Goal: Transaction & Acquisition: Obtain resource

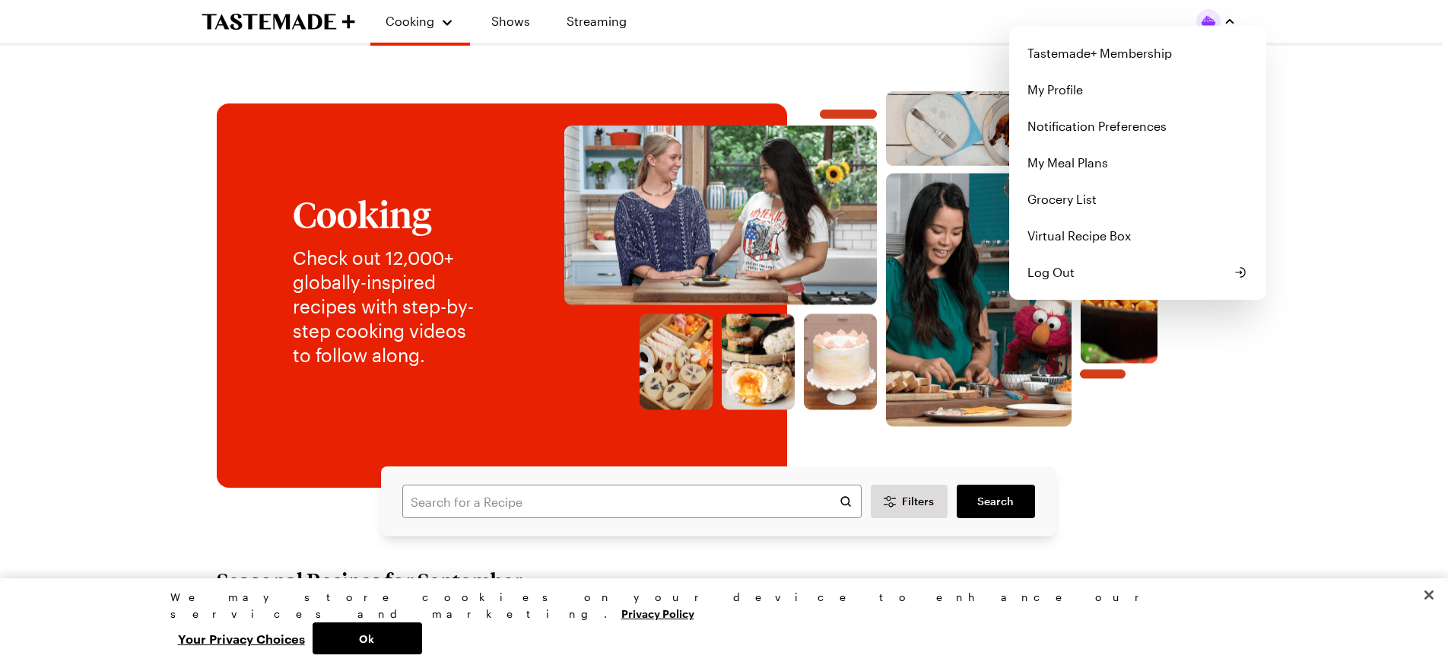
drag, startPoint x: 1131, startPoint y: 444, endPoint x: 1115, endPoint y: 466, distance: 26.8
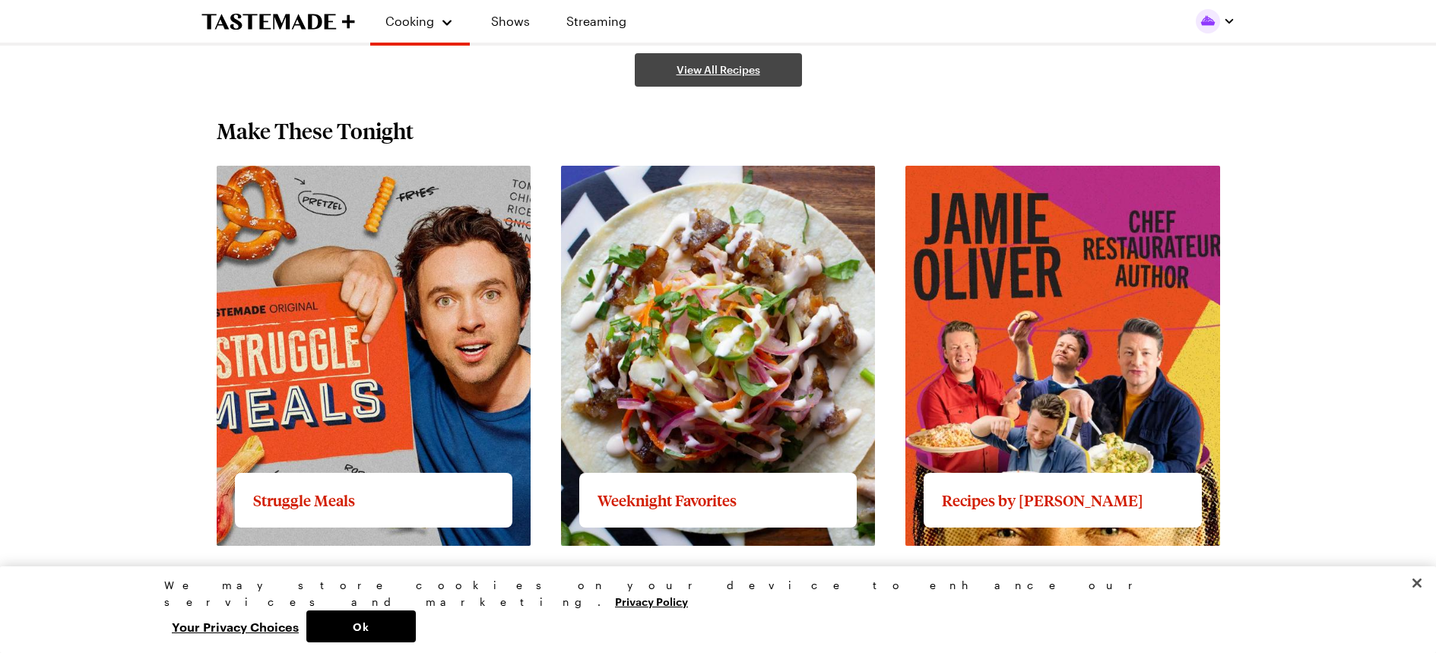
scroll to position [1416, 0]
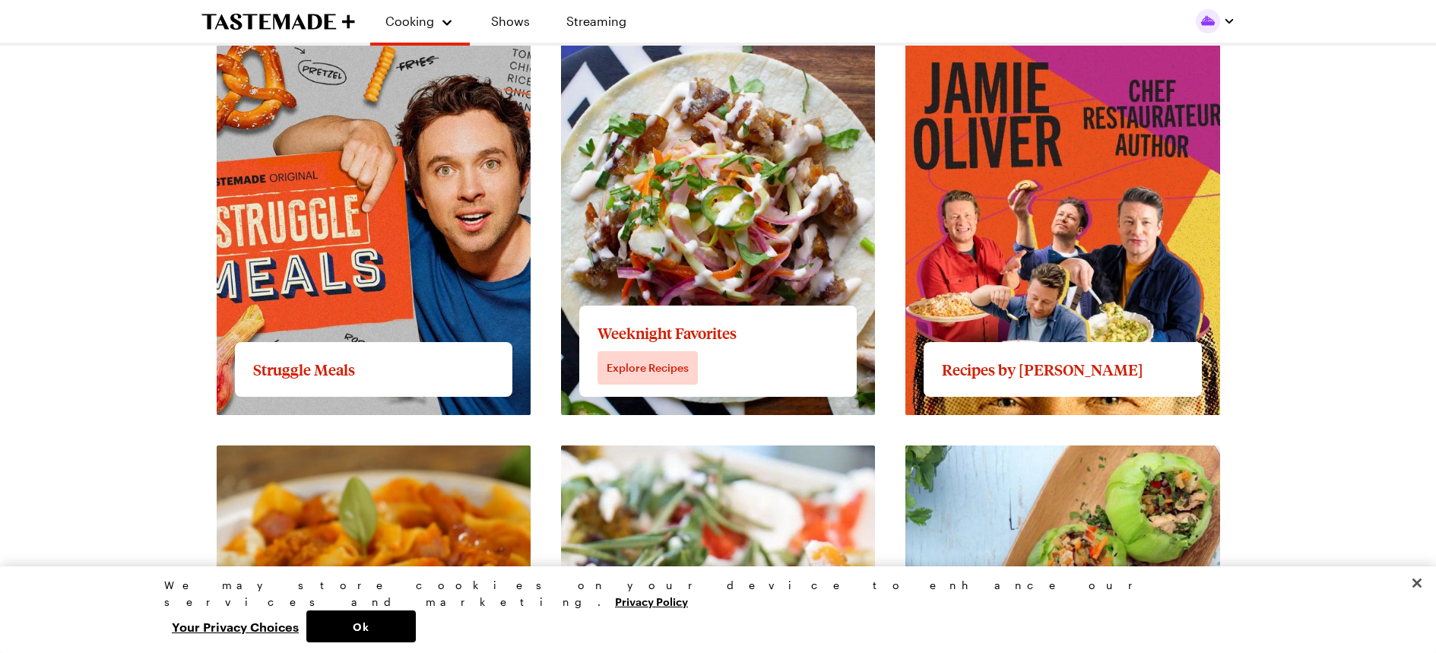
click at [638, 51] on link "View full content for Weeknight Favorites" at bounding box center [679, 43] width 237 height 14
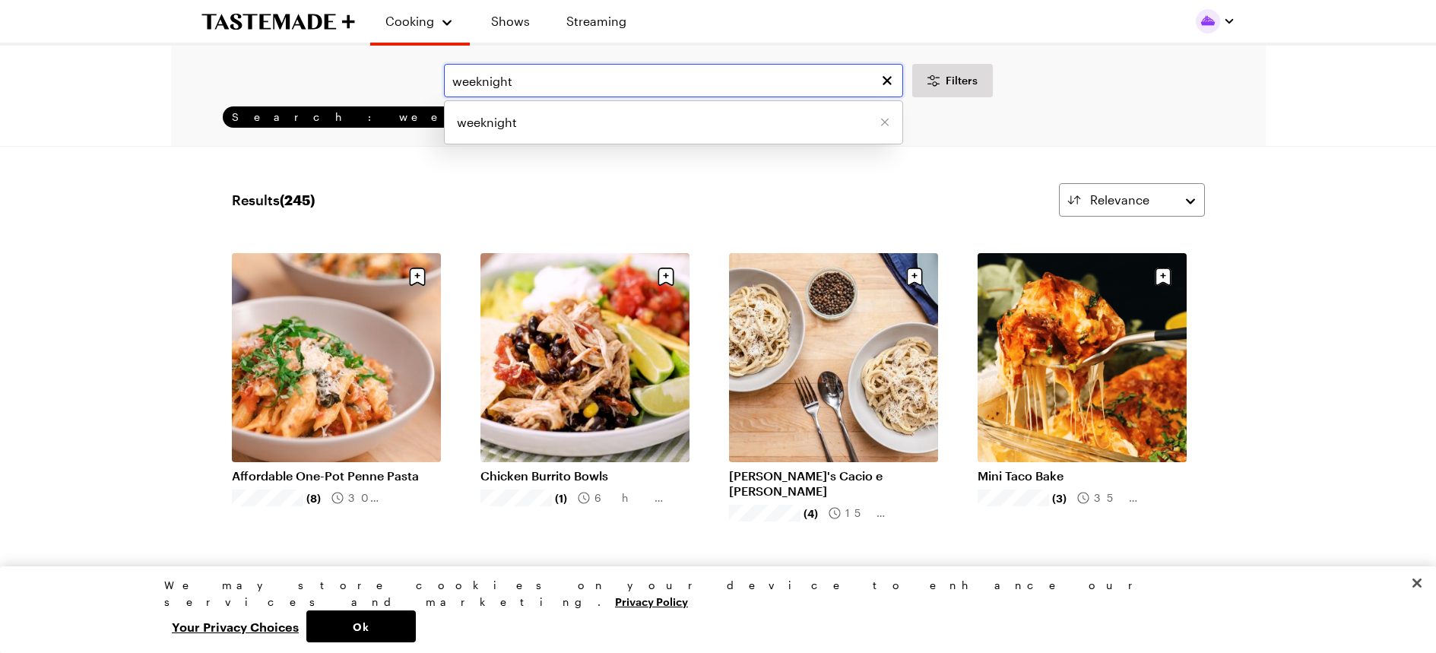
click at [534, 78] on input "weeknight" at bounding box center [673, 80] width 459 height 33
click at [887, 78] on icon "Clear search" at bounding box center [887, 80] width 15 height 15
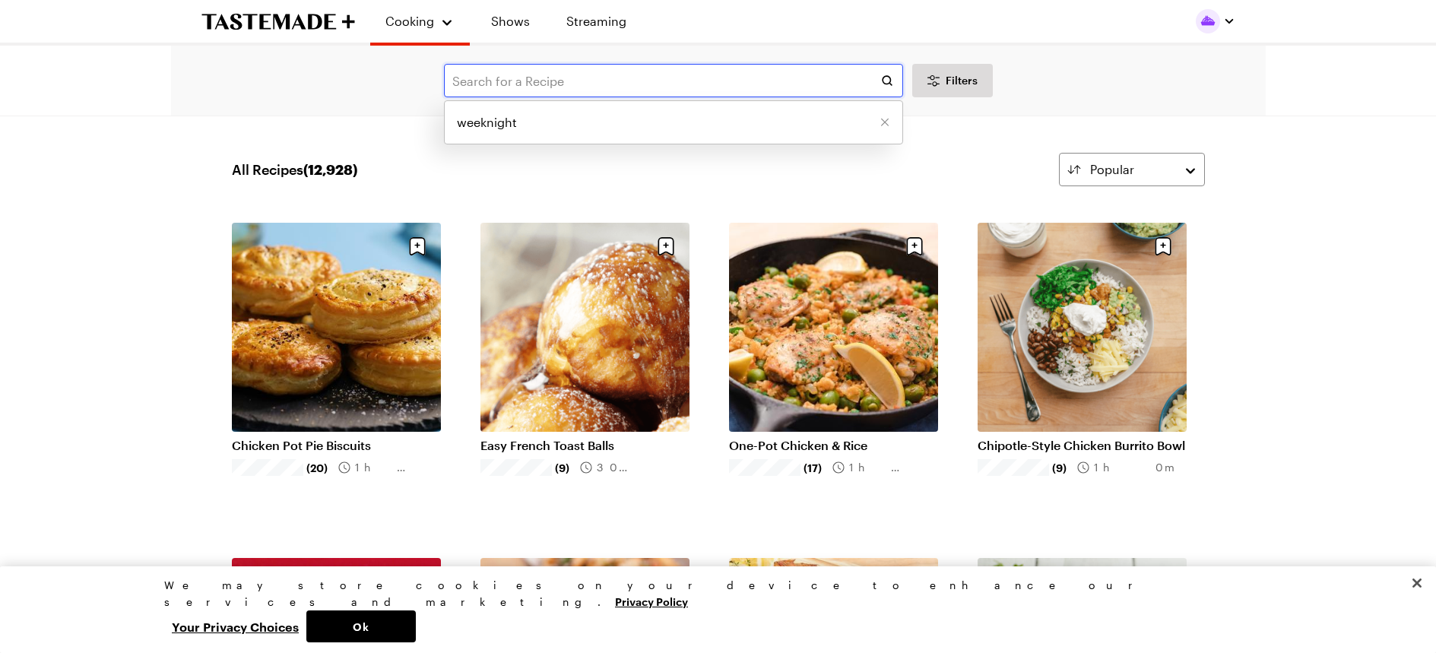
click at [465, 82] on input "text" at bounding box center [673, 80] width 459 height 33
click at [292, 438] on link "Chicken Pot Pie Biscuits" at bounding box center [336, 445] width 209 height 15
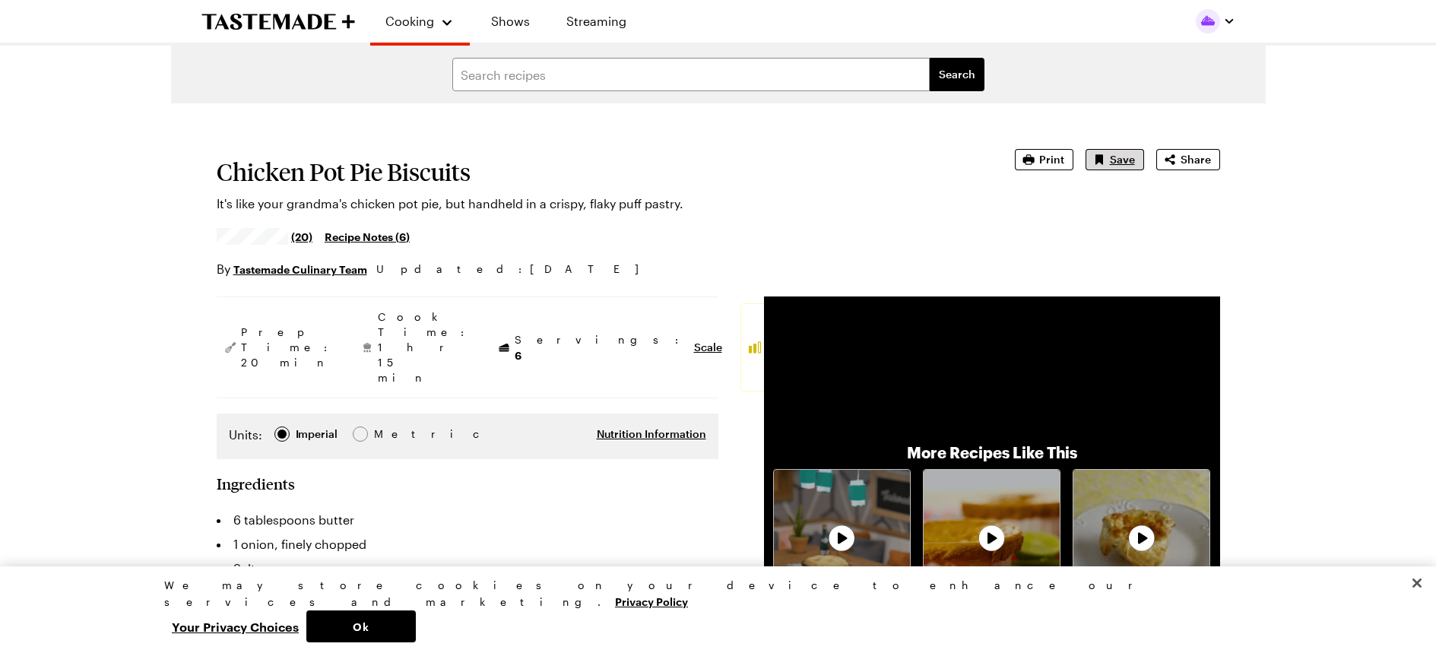
click at [1118, 155] on span "Save" at bounding box center [1122, 159] width 25 height 15
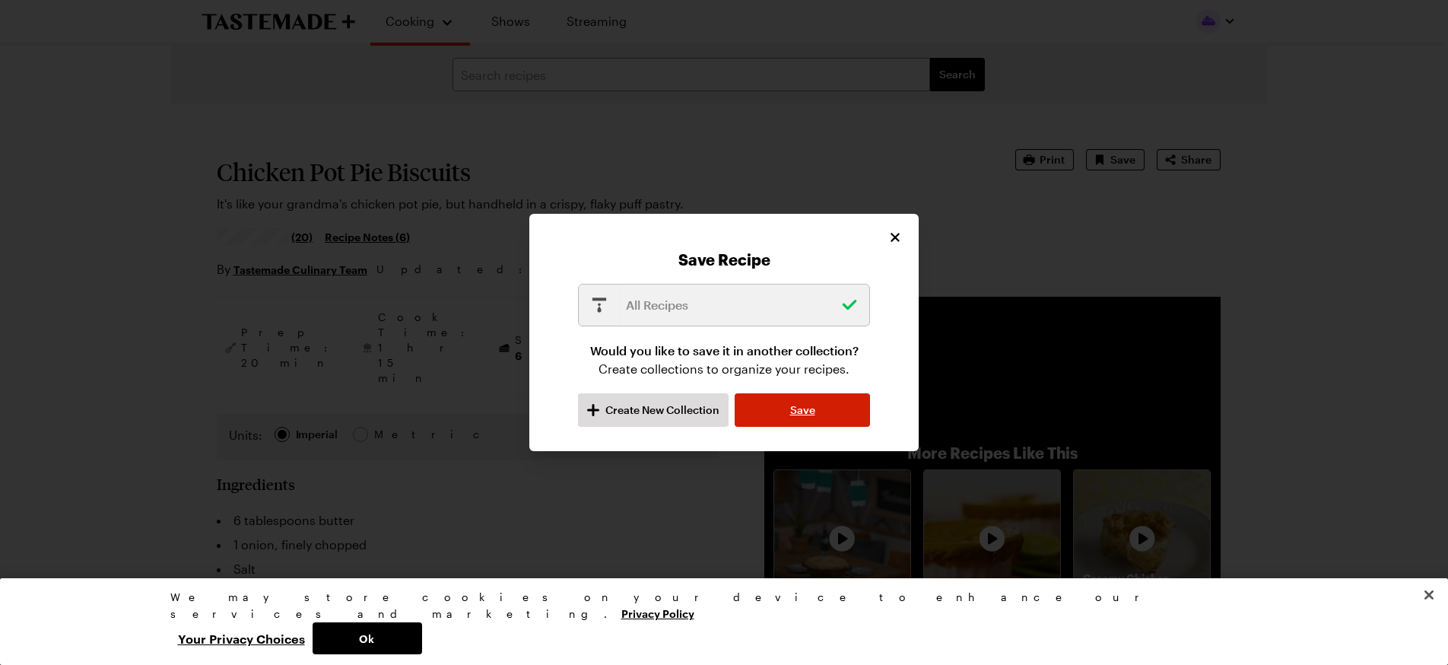
click at [788, 406] on button "Save" at bounding box center [801, 409] width 135 height 33
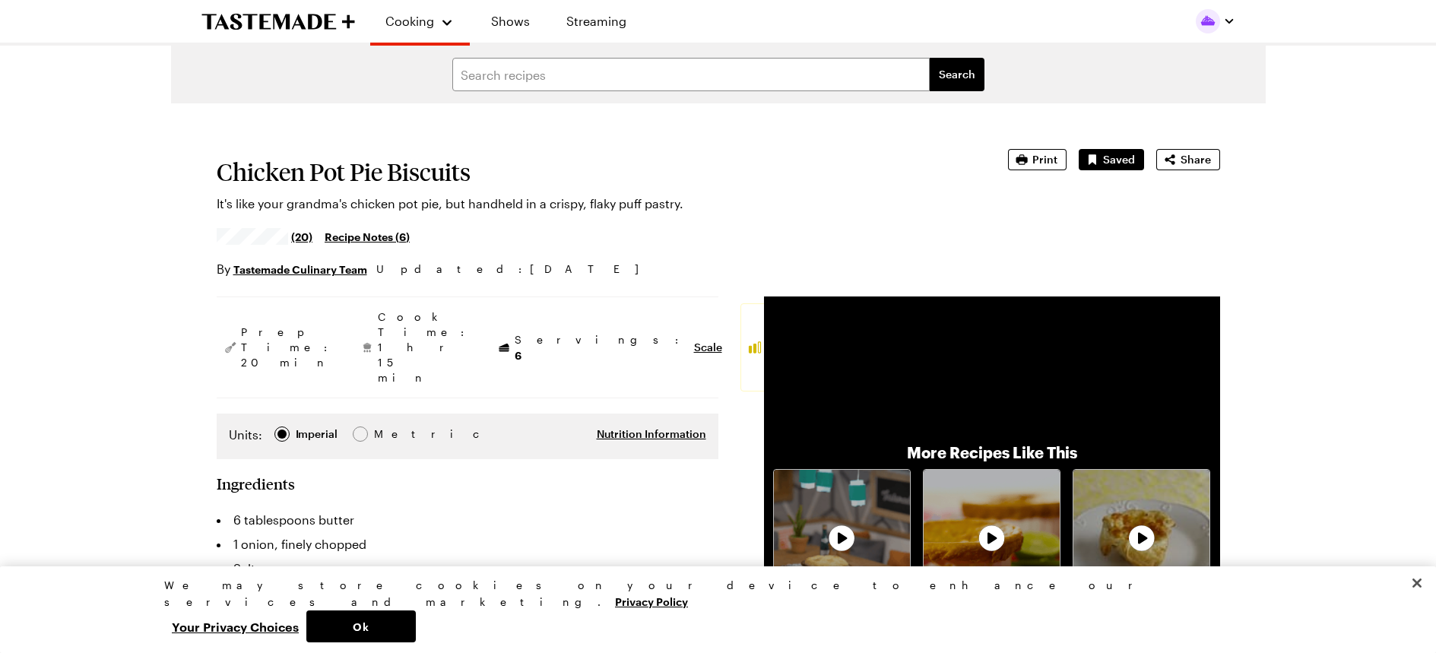
type textarea "x"
